Goal: Find specific page/section: Find specific page/section

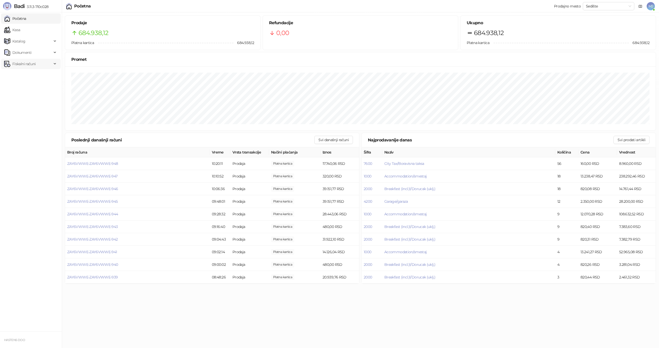
click at [27, 66] on span "Fiskalni računi" at bounding box center [23, 64] width 23 height 10
click at [27, 76] on link "Izdati računi" at bounding box center [20, 75] width 28 height 10
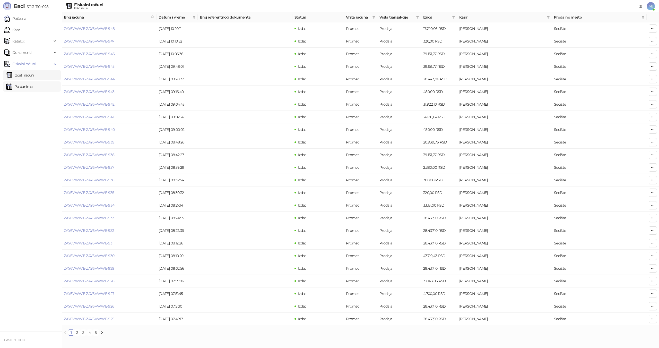
click at [26, 90] on link "Po danima" at bounding box center [19, 86] width 26 height 10
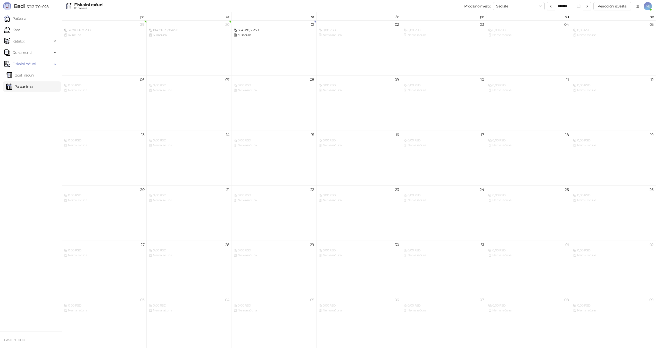
click at [32, 74] on link "Izdati računi" at bounding box center [20, 75] width 28 height 10
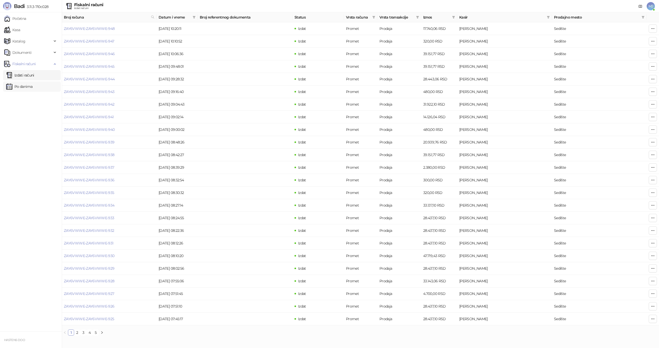
click at [32, 86] on link "Po danima" at bounding box center [19, 86] width 26 height 10
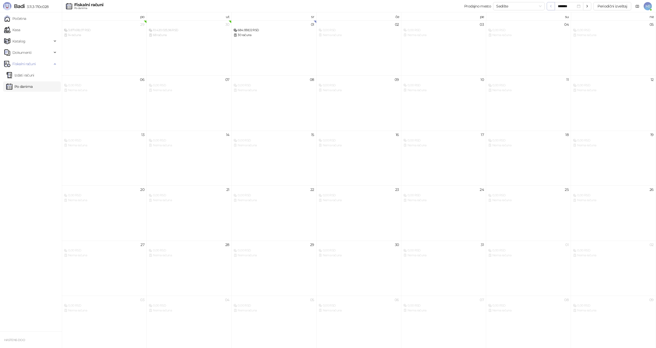
click at [549, 6] on icon "button" at bounding box center [550, 6] width 4 height 4
click at [589, 6] on button "button" at bounding box center [587, 6] width 8 height 8
type input "*******"
click at [30, 77] on link "Izdati računi" at bounding box center [20, 75] width 28 height 10
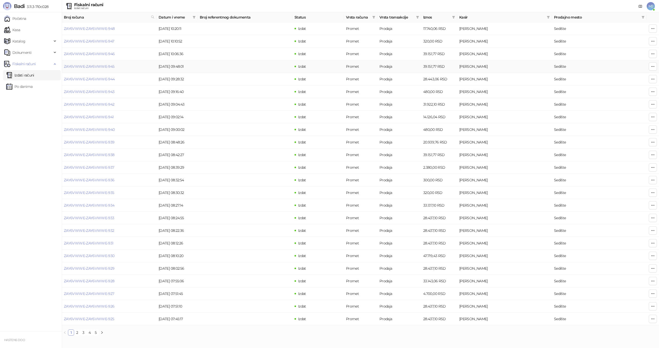
click at [334, 67] on td "Izdat" at bounding box center [319, 66] width 52 height 13
